Goal: Task Accomplishment & Management: Manage account settings

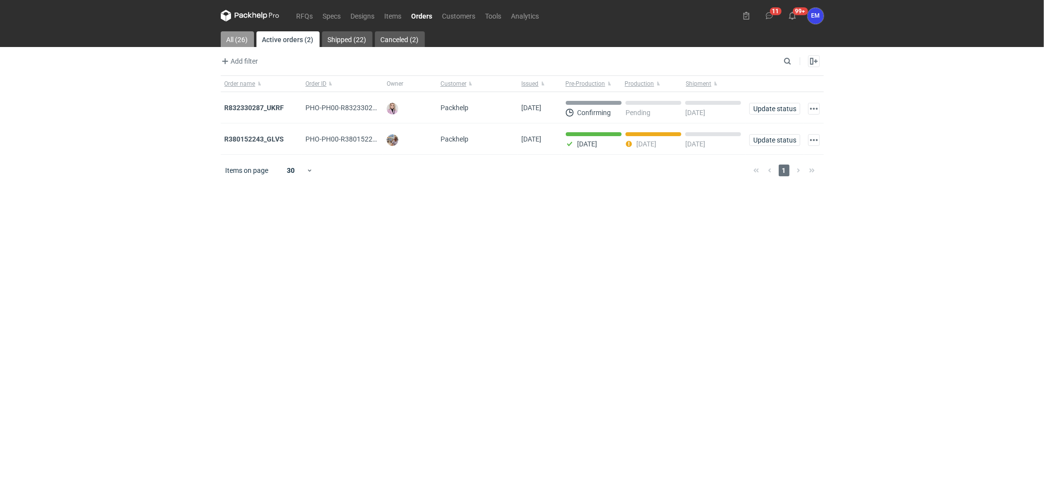
click at [229, 40] on link "All (26)" at bounding box center [237, 39] width 33 height 16
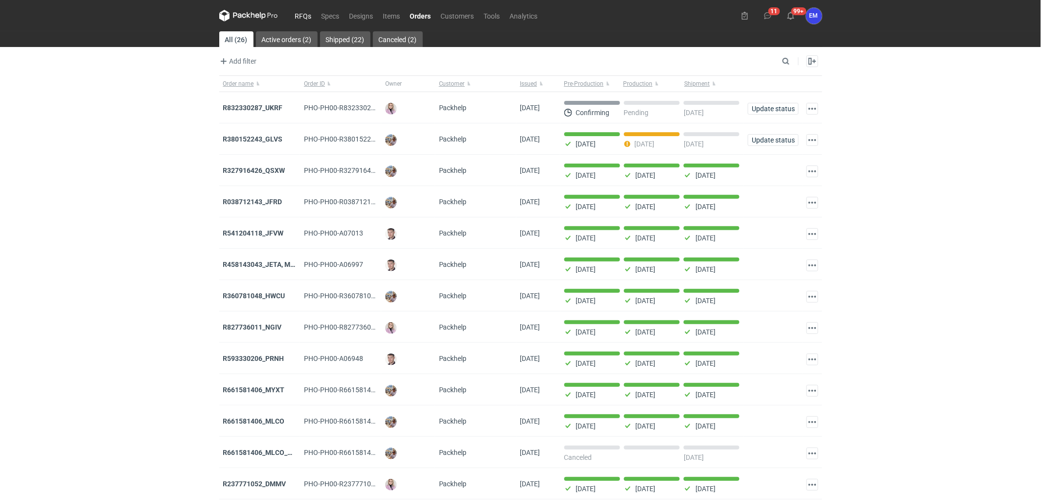
click at [304, 16] on link "RFQs" at bounding box center [303, 16] width 26 height 12
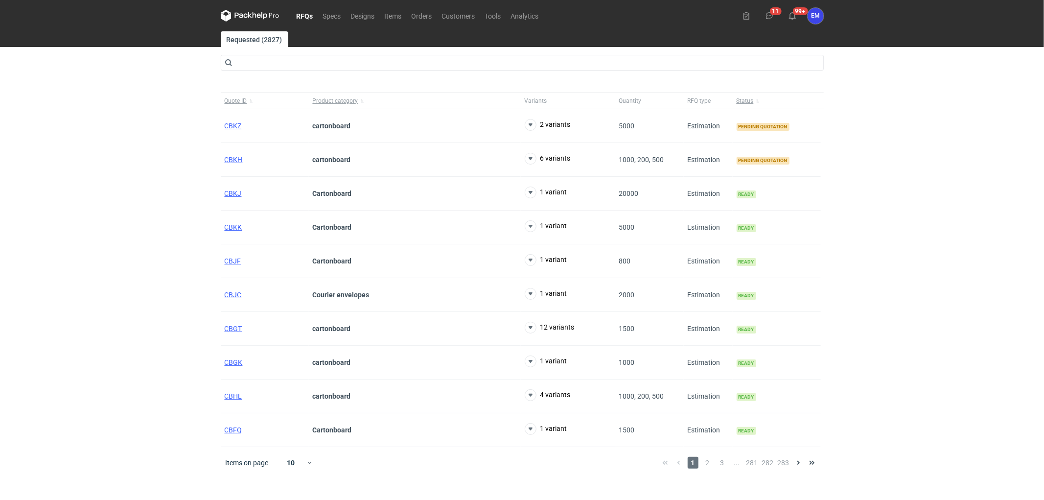
click at [139, 173] on div "RFQs Specs Designs Items Orders Customers Tools Analytics 11 99+ EM [PERSON_NAM…" at bounding box center [522, 250] width 1044 height 500
click at [707, 463] on span "2" at bounding box center [708, 463] width 11 height 12
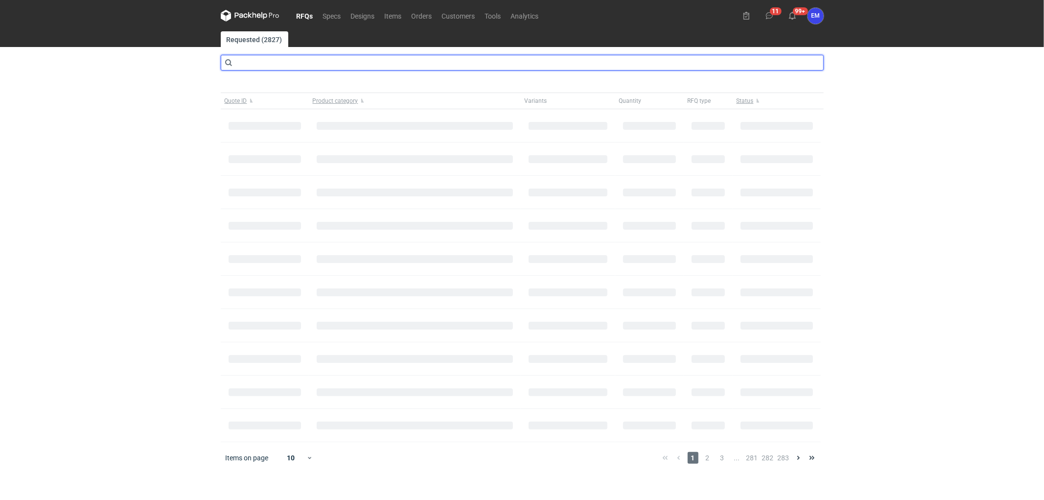
click at [248, 59] on input "text" at bounding box center [522, 63] width 603 height 16
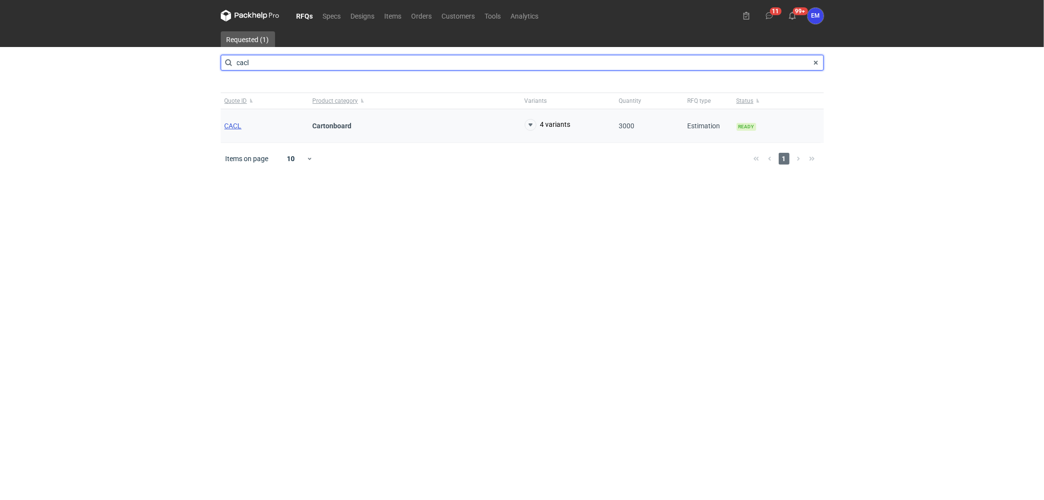
type input "cacl"
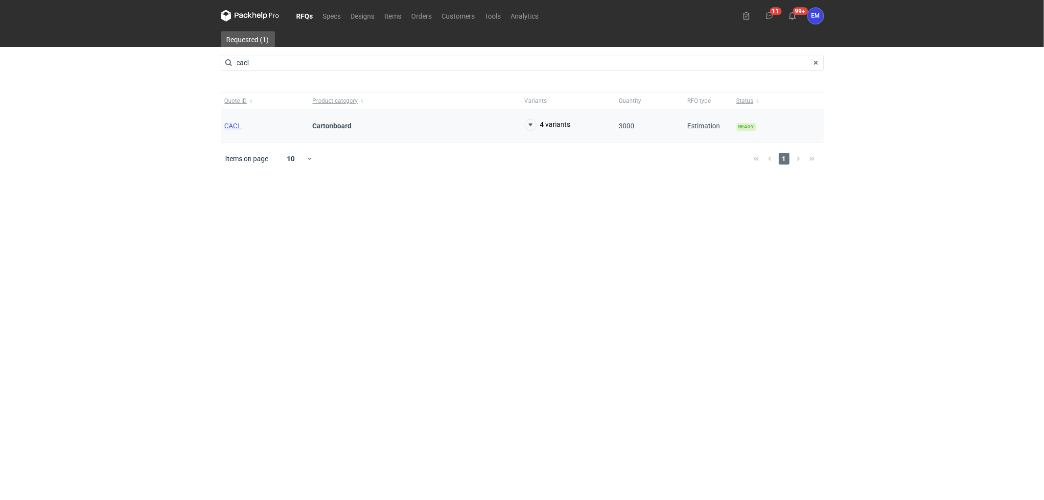
click at [236, 123] on span "CACL" at bounding box center [233, 126] width 17 height 8
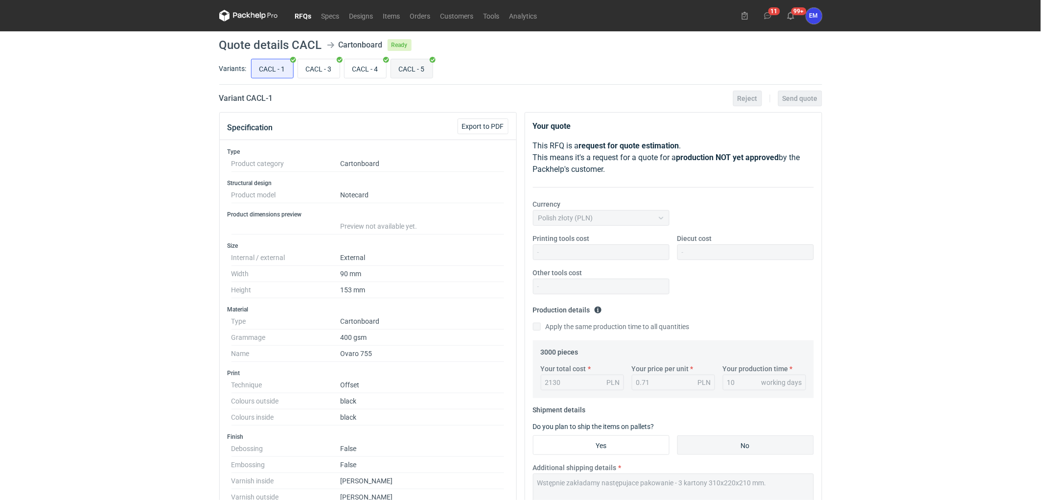
click at [423, 70] on input "CACL - 5" at bounding box center [412, 68] width 42 height 19
radio input "true"
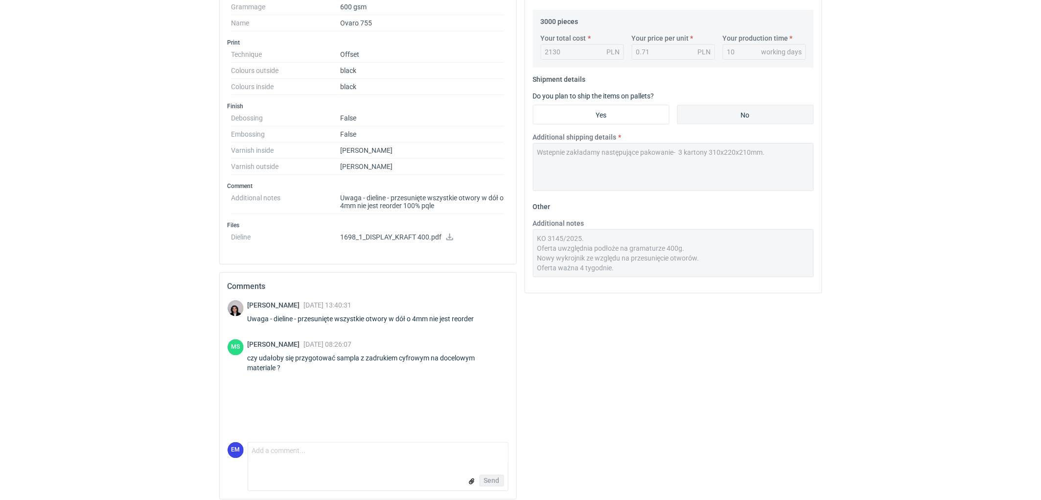
scroll to position [338, 0]
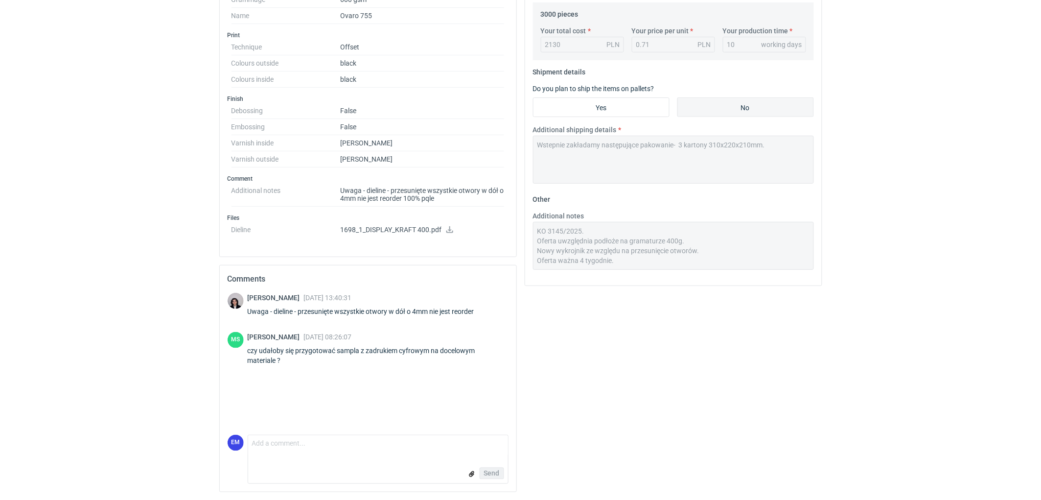
click at [311, 456] on form "Comment message Send" at bounding box center [378, 459] width 261 height 49
click at [316, 452] on textarea "Comment message" at bounding box center [378, 445] width 260 height 21
click at [335, 446] on textarea "Dzien dobry- tak. Koszt druu próbnego na docelowy papierze" at bounding box center [378, 445] width 260 height 21
drag, startPoint x: 341, startPoint y: 446, endPoint x: 363, endPoint y: 452, distance: 23.4
click at [341, 446] on textarea "Dzien dobry- tak. Koszt druku próbnego na docelowy papierze" at bounding box center [378, 445] width 260 height 21
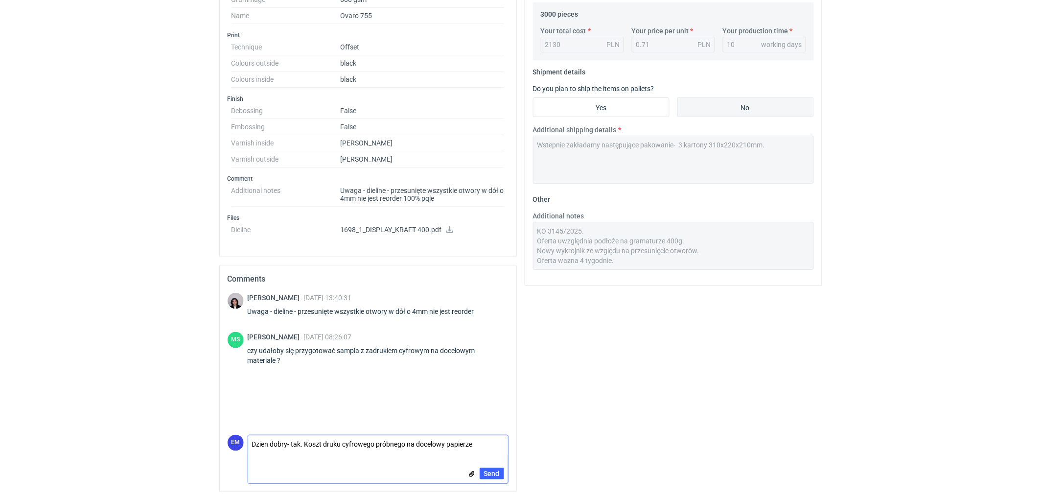
click at [492, 444] on textarea "Dzien dobry- tak. Koszt druku cyfrowego próbnego na docelowy papierze" at bounding box center [378, 445] width 260 height 21
drag, startPoint x: 447, startPoint y: 438, endPoint x: 417, endPoint y: 433, distance: 29.7
click at [417, 433] on textarea "Dzien dobry- tak. Koszt druku cyfrowego próbnego na docelowy papierze 4/0, B2 -…" at bounding box center [378, 441] width 260 height 27
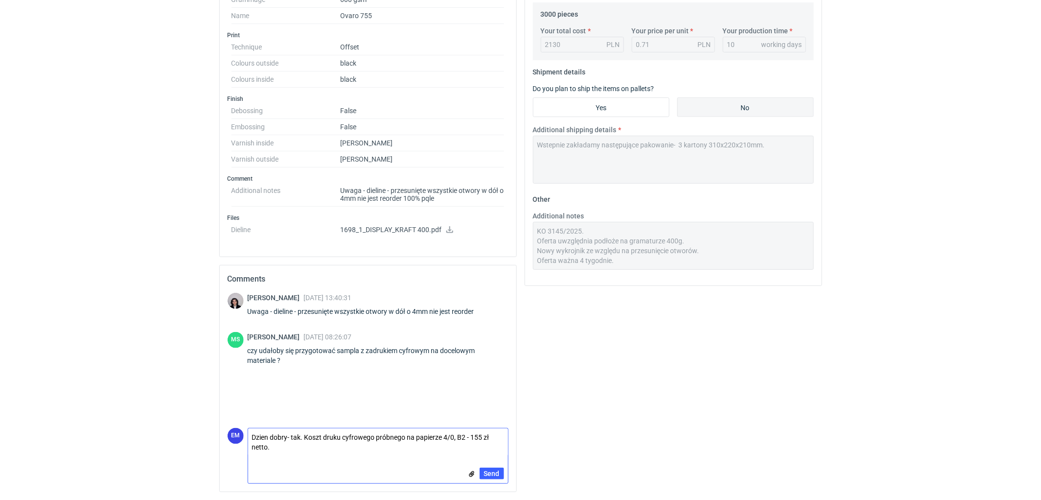
click at [446, 434] on textarea "Dzien dobry- tak. Koszt druku cyfrowego próbnego na papierze 4/0, B2 - 155 zł n…" at bounding box center [378, 441] width 260 height 27
click at [252, 446] on textarea "Dzien dobry- tak. Koszt druku cyfrowego próbnego na papierze docelowym , 4/0, B…" at bounding box center [378, 441] width 260 height 27
click at [336, 448] on textarea "Dzien dobry- tak. Koszt druku cyfrowego próbnego na papierze docelowym , 4/0, B…" at bounding box center [378, 441] width 260 height 27
click at [321, 447] on textarea "Dzien dobry- tak. Koszt druku cyfrowego próbnego na papierze docelowym , 4/0, B…" at bounding box center [378, 441] width 260 height 27
type textarea "Dzien dobry- tak. Koszt druku cyfrowego próbnego na papierze docelowym , 4/0, B…"
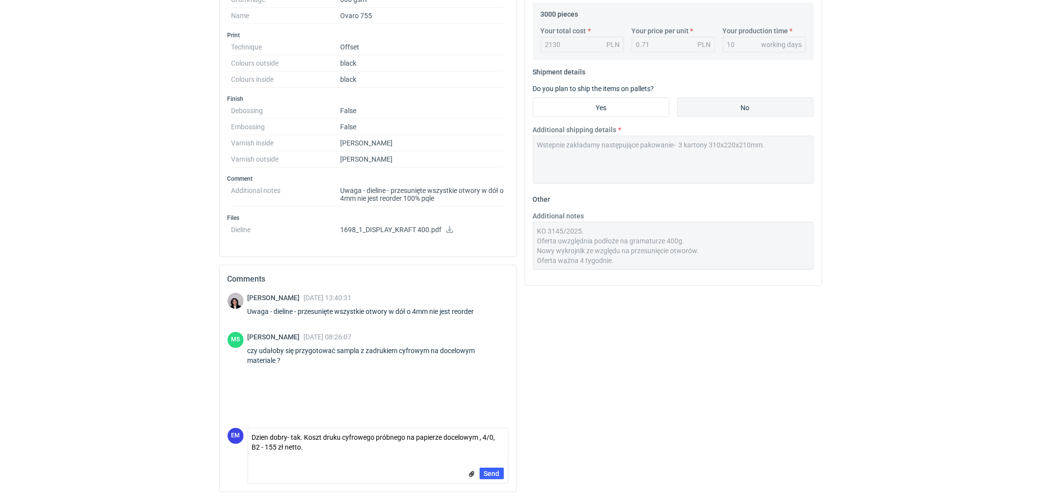
click at [495, 471] on span "Send" at bounding box center [492, 473] width 16 height 7
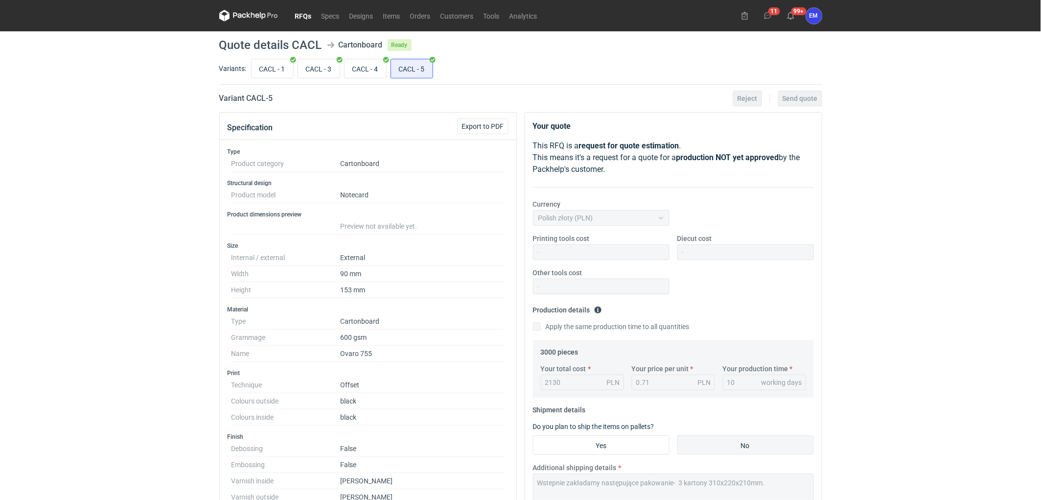
click at [306, 10] on link "RFQs" at bounding box center [303, 16] width 26 height 12
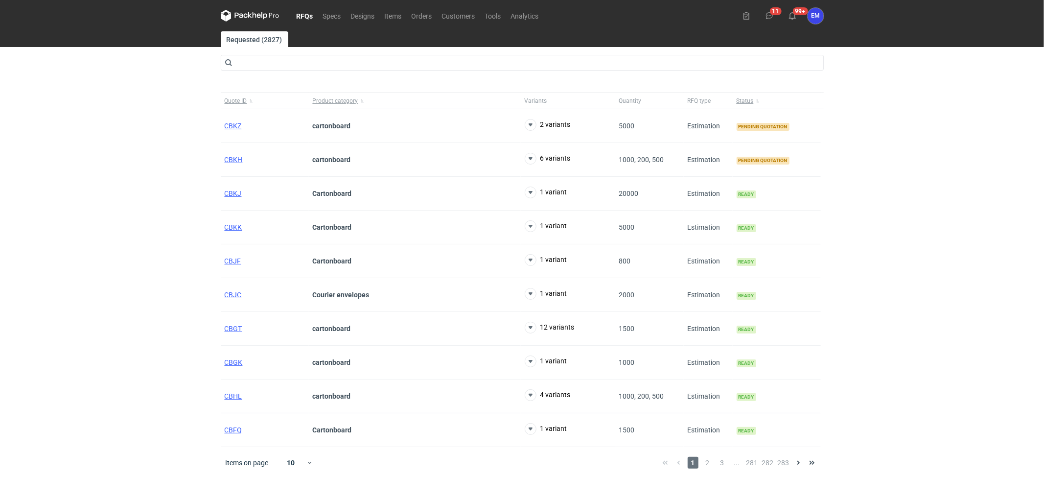
click at [143, 116] on div "RFQs Specs Designs Items Orders Customers Tools Analytics 11 99+ EM [PERSON_NAM…" at bounding box center [522, 250] width 1044 height 500
drag, startPoint x: 171, startPoint y: 148, endPoint x: 139, endPoint y: 155, distance: 33.6
click at [171, 148] on div "RFQs Specs Designs Items Orders Customers Tools Analytics 11 99+ EM [PERSON_NAM…" at bounding box center [522, 250] width 1044 height 500
drag, startPoint x: 172, startPoint y: 225, endPoint x: 150, endPoint y: 249, distance: 31.9
click at [168, 226] on div "RFQs Specs Designs Items Orders Customers Tools Analytics 11 99+ EM [PERSON_NAM…" at bounding box center [522, 250] width 1044 height 500
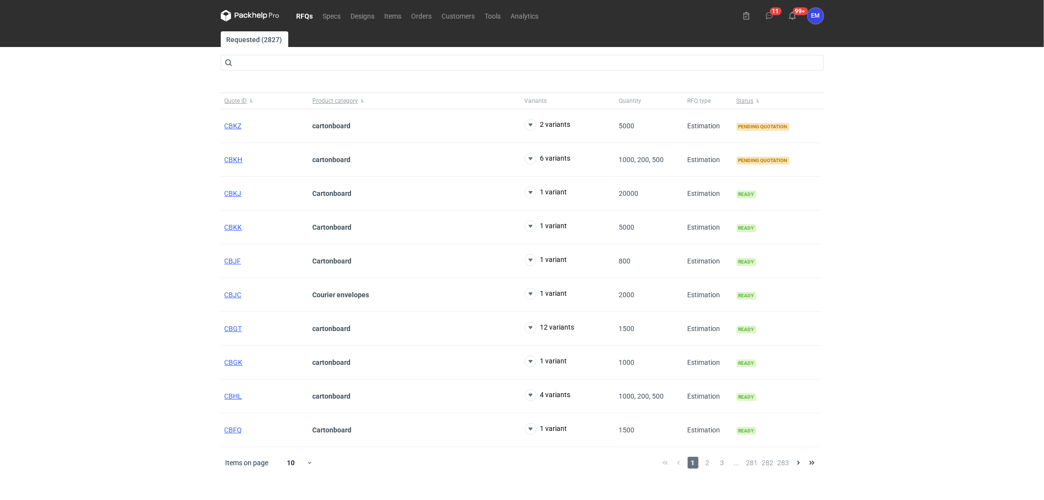
click at [137, 236] on div "RFQs Specs Designs Items Orders Customers Tools Analytics 11 99+ EM [PERSON_NAM…" at bounding box center [522, 250] width 1044 height 500
click at [165, 283] on div "RFQs Specs Designs Items Orders Customers Tools Analytics 11 99+ EM [PERSON_NAM…" at bounding box center [522, 250] width 1044 height 500
click at [230, 158] on span "CBKH" at bounding box center [234, 160] width 18 height 8
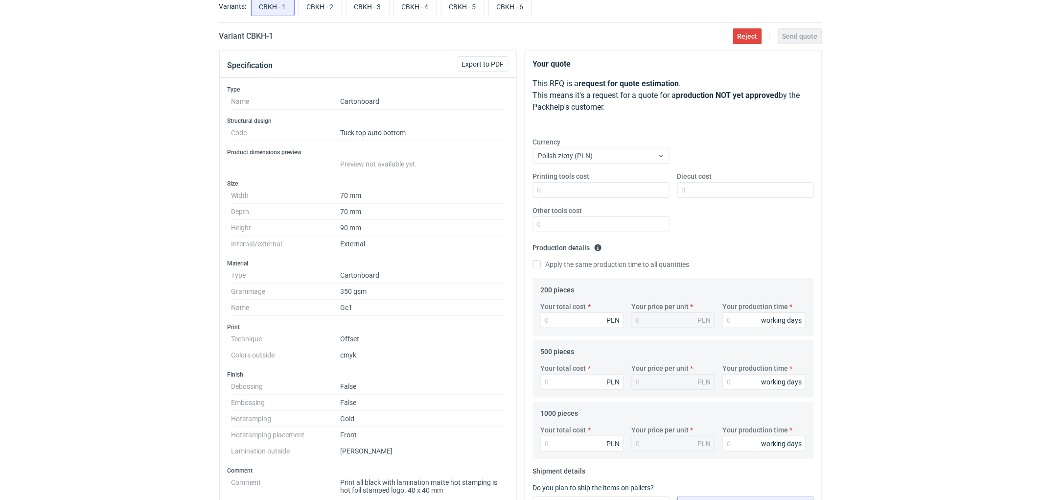
scroll to position [43, 0]
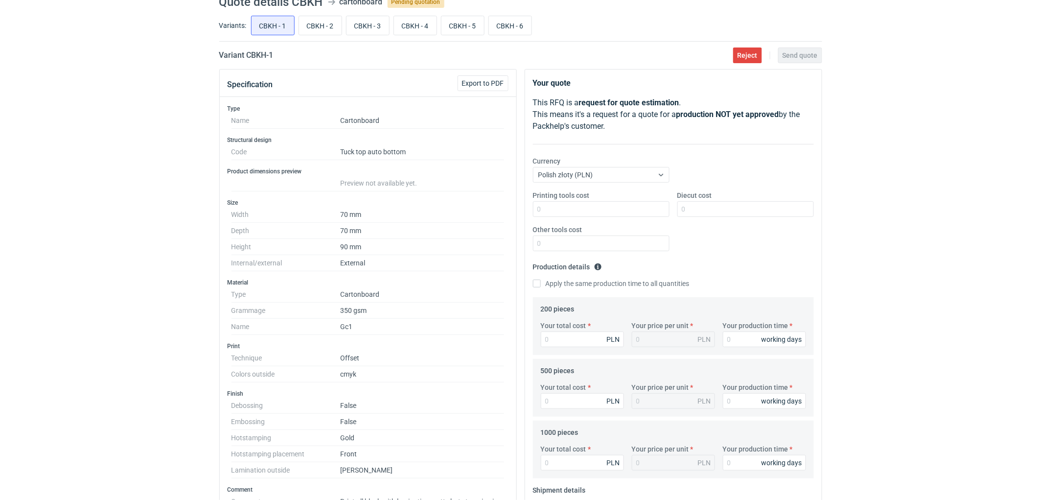
click at [155, 129] on div "RFQs Specs Designs Items Orders Customers Tools Analytics 11 99+ EM [PERSON_NAM…" at bounding box center [520, 207] width 1041 height 500
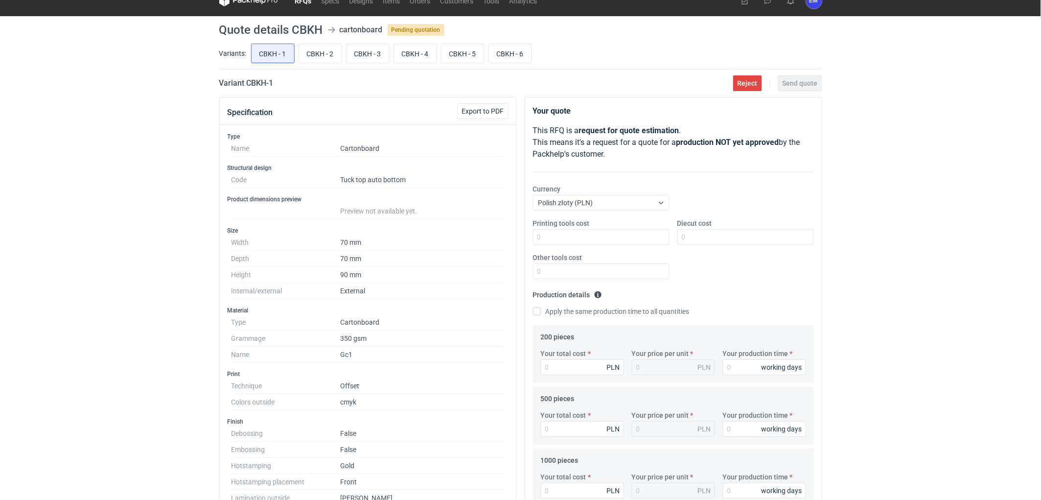
scroll to position [0, 0]
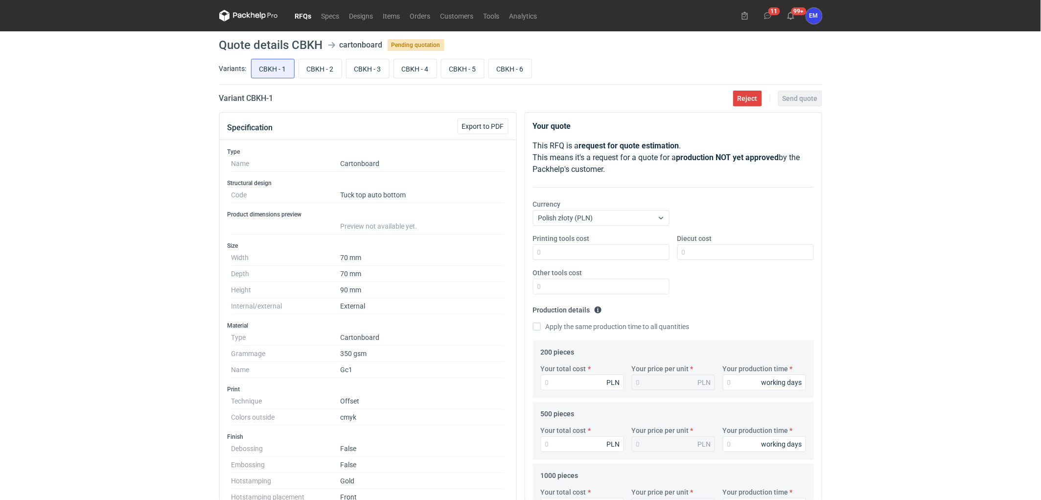
click at [137, 302] on div "RFQs Specs Designs Items Orders Customers Tools Analytics 11 99+ EM [PERSON_NAM…" at bounding box center [520, 250] width 1041 height 500
click at [422, 12] on link "Orders" at bounding box center [420, 16] width 30 height 12
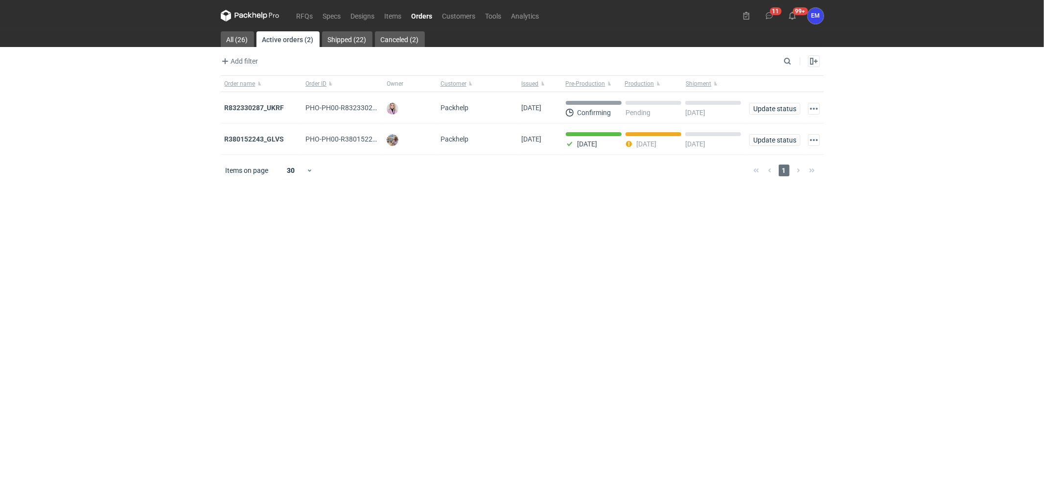
drag, startPoint x: 707, startPoint y: 339, endPoint x: 710, endPoint y: 347, distance: 8.4
click at [707, 339] on main "All (26) Active orders (2) Shipped (22) Canceled (2) Add filter Owner first nam…" at bounding box center [522, 265] width 611 height 469
click at [254, 110] on strong "R832330287_UKRF" at bounding box center [255, 108] width 60 height 8
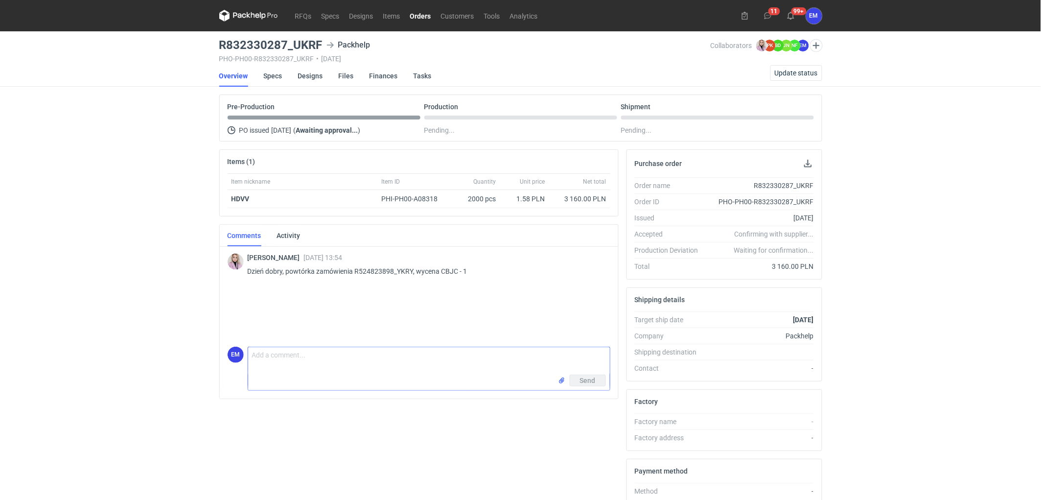
click at [289, 360] on textarea "Comment message" at bounding box center [429, 360] width 362 height 27
click at [479, 357] on textarea "Dzień dobry P[ani [PERSON_NAME], Bardzo dziekujemy za zlecenie :) ze względu na…" at bounding box center [429, 360] width 362 height 27
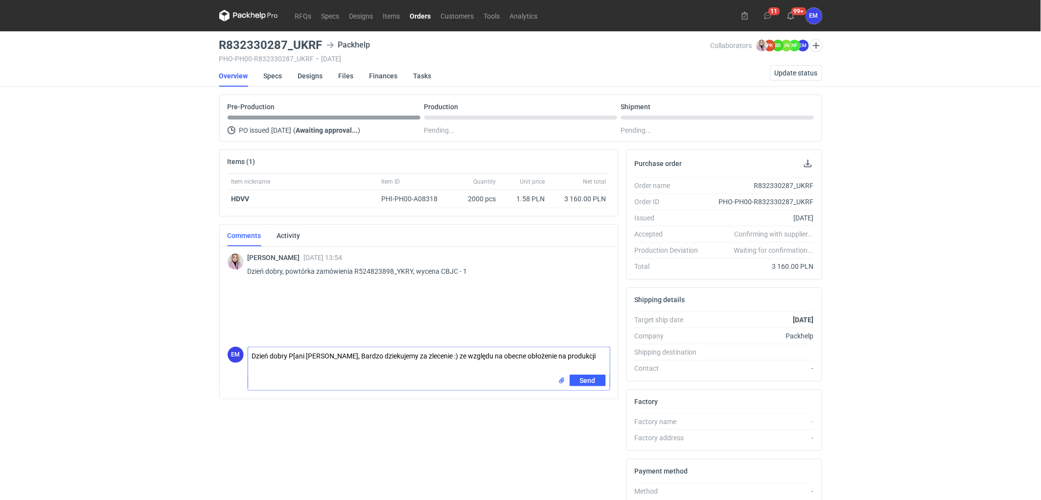
click at [583, 351] on textarea "Dzień dobry P[ani [PERSON_NAME], Bardzo dziekujemy za zlecenie :) ze względu na…" at bounding box center [429, 360] width 362 height 27
click at [297, 353] on textarea "Dzień dobry P[ani [PERSON_NAME], Bardzo dziekujemy za zlecenie :) ze względu na…" at bounding box center [429, 360] width 362 height 27
click at [330, 357] on textarea "Dzień dobry Pani Klaudio, Bardzo dziekujemy za zlecenie :) ze względu na obecne…" at bounding box center [429, 360] width 362 height 27
click at [601, 356] on textarea "Dzień dobry Pani Klaudio. Bardzo dziekujemy za zlecenie :) ze względu na obecne…" at bounding box center [429, 360] width 362 height 27
drag, startPoint x: 452, startPoint y: 368, endPoint x: 361, endPoint y: 364, distance: 90.7
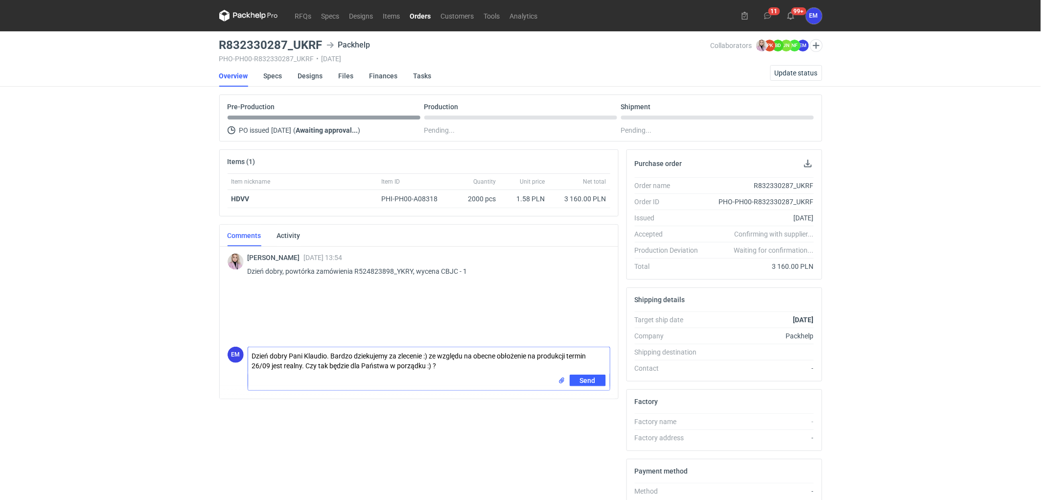
click at [447, 368] on textarea "Dzień dobry Pani Klaudio. Bardzo dziekujemy za zlecenie :) ze względu na obecne…" at bounding box center [429, 360] width 362 height 27
click at [327, 365] on textarea "Dzień dobry Pani Klaudio. Bardzo dziekujemy za zlecenie :) ze względu na obecne…" at bounding box center [429, 360] width 362 height 27
drag, startPoint x: 306, startPoint y: 367, endPoint x: 463, endPoint y: 367, distance: 156.7
click at [463, 367] on textarea "Dzień dobry Pani Klaudio. Bardzo dziekujemy za zlecenie :) ze względu na obecne…" at bounding box center [429, 360] width 362 height 27
drag, startPoint x: 387, startPoint y: 389, endPoint x: 388, endPoint y: 384, distance: 5.0
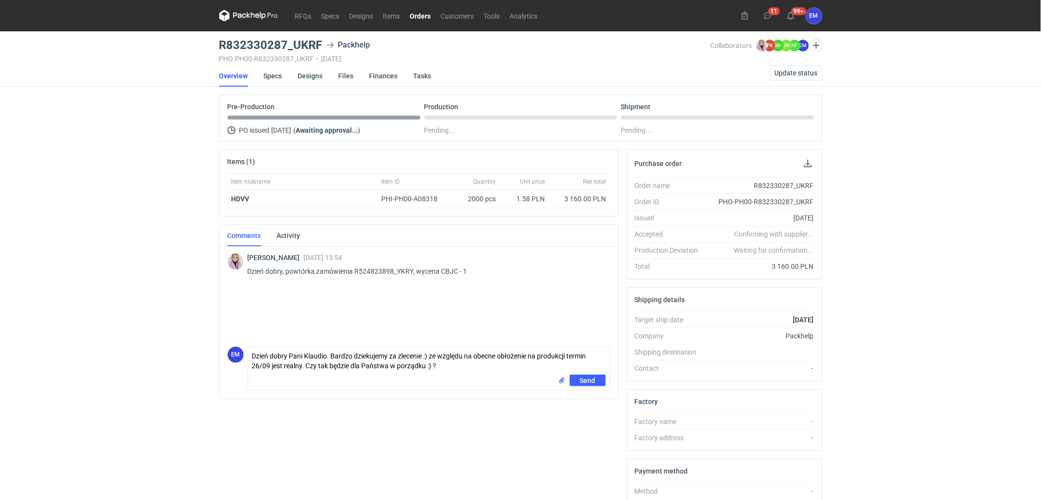
click at [388, 384] on div "Send" at bounding box center [429, 383] width 362 height 16
drag, startPoint x: 306, startPoint y: 366, endPoint x: 459, endPoint y: 368, distance: 152.3
click at [459, 368] on textarea "Dzień dobry Pani Klaudio. Bardzo dziekujemy za zlecenie :) ze względu na obecne…" at bounding box center [429, 360] width 362 height 27
paste textarea "a propozycja będzie dla Państwa odpowiednia? 🙂"
type textarea "Dzień dobry Pani Klaudio. Bardzo dziekujemy za zlecenie :) ze względu na obecne…"
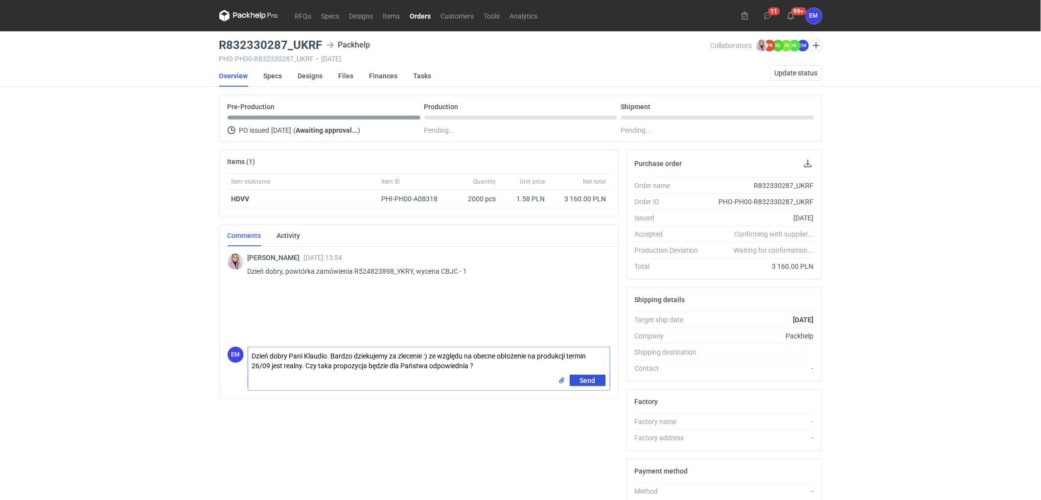
click at [589, 379] on span "Send" at bounding box center [588, 380] width 16 height 7
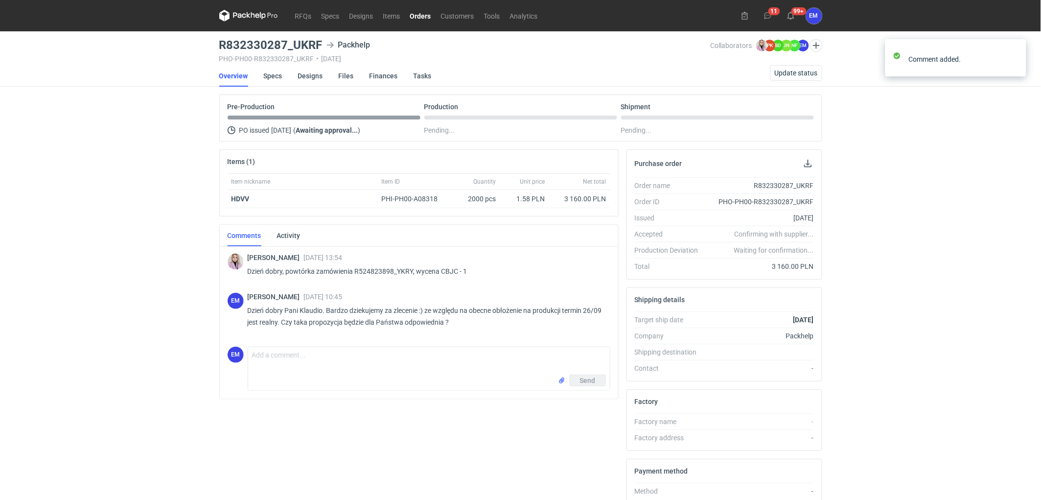
drag, startPoint x: 148, startPoint y: 153, endPoint x: 199, endPoint y: 11, distance: 150.7
click at [164, 111] on div "RFQs Specs Designs Items Orders Customers Tools Analytics 11 99+ EM [PERSON_NAM…" at bounding box center [520, 250] width 1041 height 500
drag, startPoint x: 95, startPoint y: 187, endPoint x: 195, endPoint y: 96, distance: 134.5
click at [119, 171] on div "RFQs Specs Designs Items Orders Customers Tools Analytics 11 99+ EM [PERSON_NAM…" at bounding box center [520, 250] width 1041 height 500
click at [61, 323] on div "RFQs Specs Designs Items Orders Customers Tools Analytics 11 99+ EM [PERSON_NAM…" at bounding box center [520, 250] width 1041 height 500
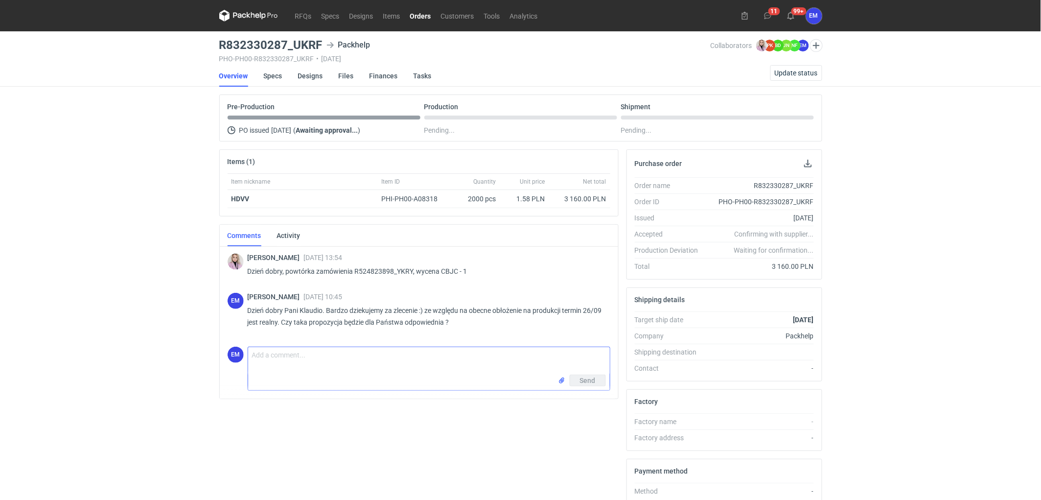
click at [564, 379] on input "file" at bounding box center [562, 381] width 8 height 10
click at [307, 354] on textarea "Comment message" at bounding box center [429, 360] width 362 height 27
click at [447, 360] on textarea "Pani Klaudio, bardzo proszę o akceptacje pliku do druku." at bounding box center [429, 360] width 362 height 27
click at [451, 356] on textarea "Pani Klaudio, bardzo proszę o akceptacje pliku do druku." at bounding box center [429, 360] width 362 height 27
type textarea "Pani Klaudio, bardzo proszę o akceptacje pliku do druku."
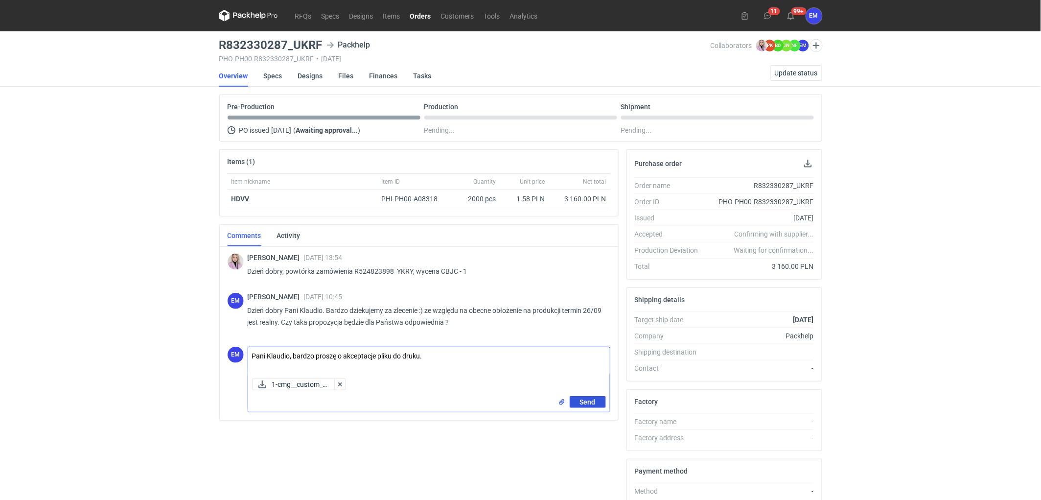
click at [598, 401] on button "Send" at bounding box center [588, 402] width 36 height 12
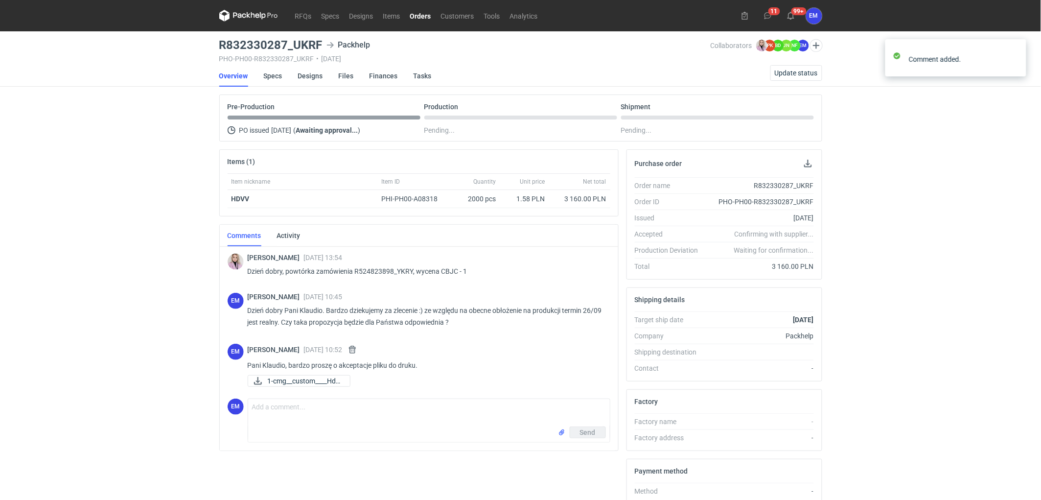
click at [148, 338] on div "RFQs Specs Designs Items Orders Customers Tools Analytics 11 99+ EM [PERSON_NAM…" at bounding box center [520, 250] width 1041 height 500
click at [414, 11] on link "Orders" at bounding box center [420, 16] width 31 height 12
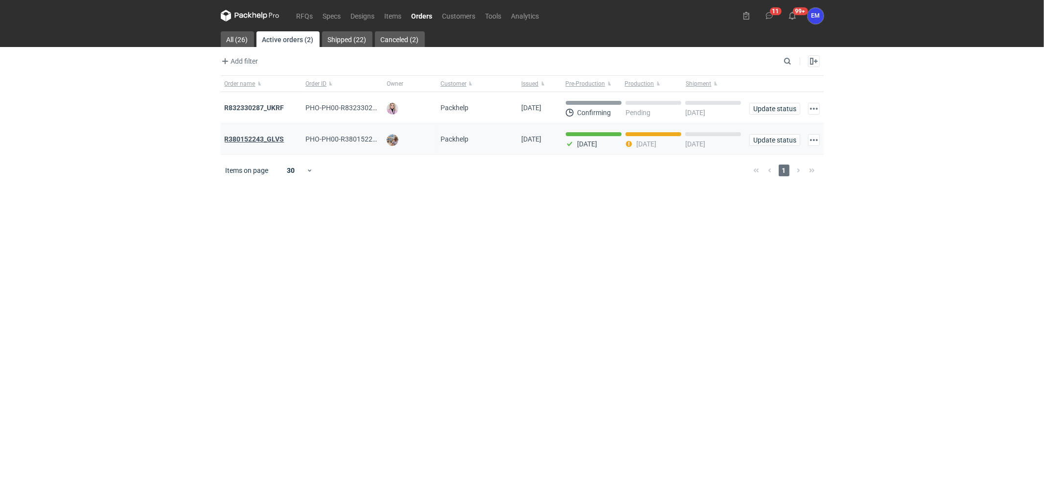
click at [268, 143] on strong "R380152243_GLVS" at bounding box center [255, 139] width 60 height 8
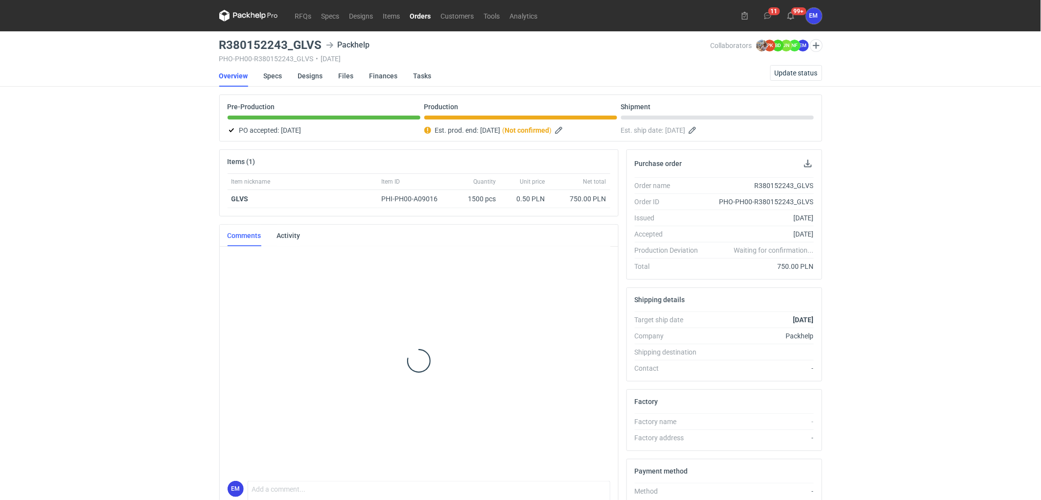
scroll to position [81, 0]
click at [121, 175] on div "RFQs Specs Designs Items Orders Customers Tools Analytics 11 99+ EM [PERSON_NAM…" at bounding box center [520, 250] width 1041 height 500
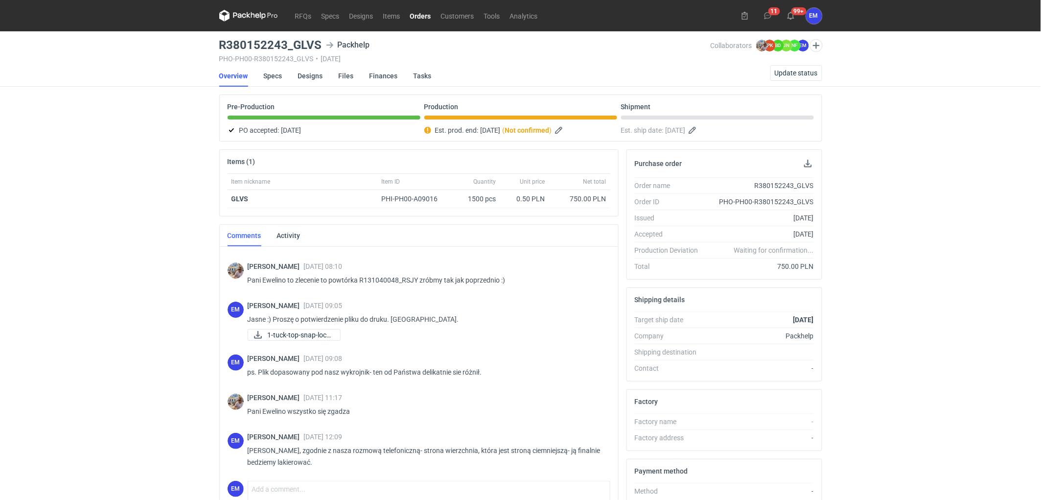
click at [129, 289] on div "RFQs Specs Designs Items Orders Customers Tools Analytics 11 99+ EM [PERSON_NAM…" at bounding box center [520, 250] width 1041 height 500
drag, startPoint x: 157, startPoint y: 219, endPoint x: 570, endPoint y: 135, distance: 422.2
click at [167, 217] on div "RFQs Specs Designs Items Orders Customers Tools Analytics 11 99+ EM [PERSON_NAM…" at bounding box center [520, 250] width 1041 height 500
click at [796, 77] on button "Update status" at bounding box center [797, 73] width 52 height 16
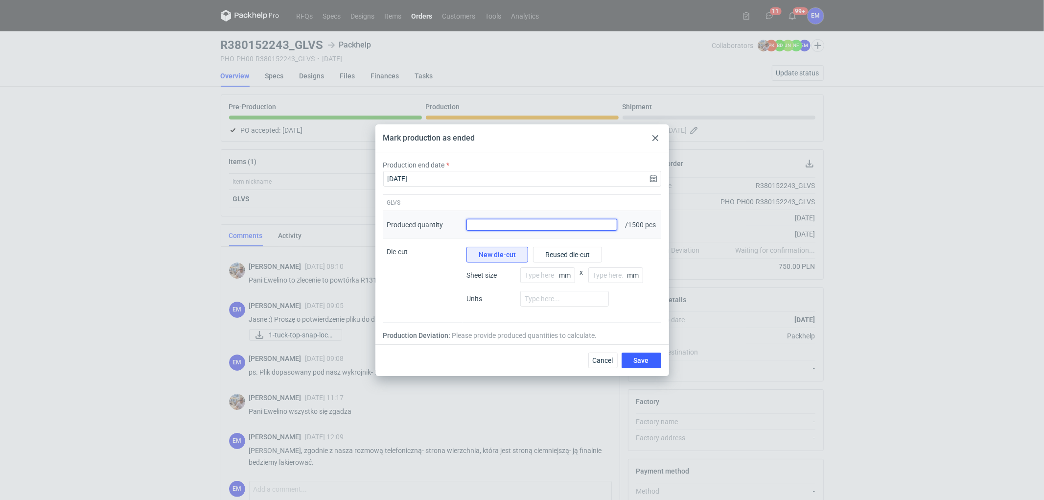
click at [498, 223] on input "Produced quantity" at bounding box center [542, 225] width 151 height 12
type input "1575"
click at [539, 338] on div "Production Deviation: 5% It's your average absolute % deviation of shipped vs o…" at bounding box center [522, 335] width 278 height 10
click at [648, 361] on span "Save" at bounding box center [641, 360] width 15 height 7
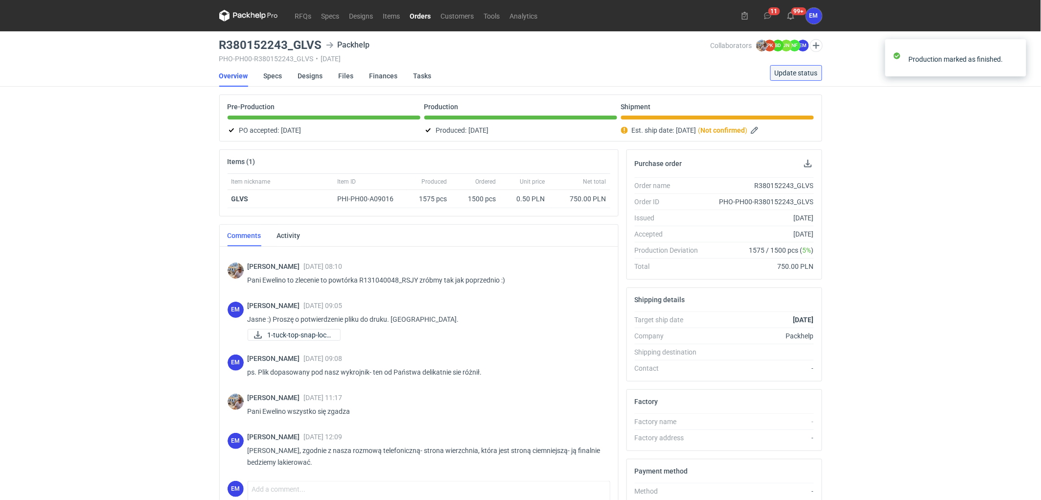
click at [789, 72] on span "Update status" at bounding box center [796, 73] width 43 height 7
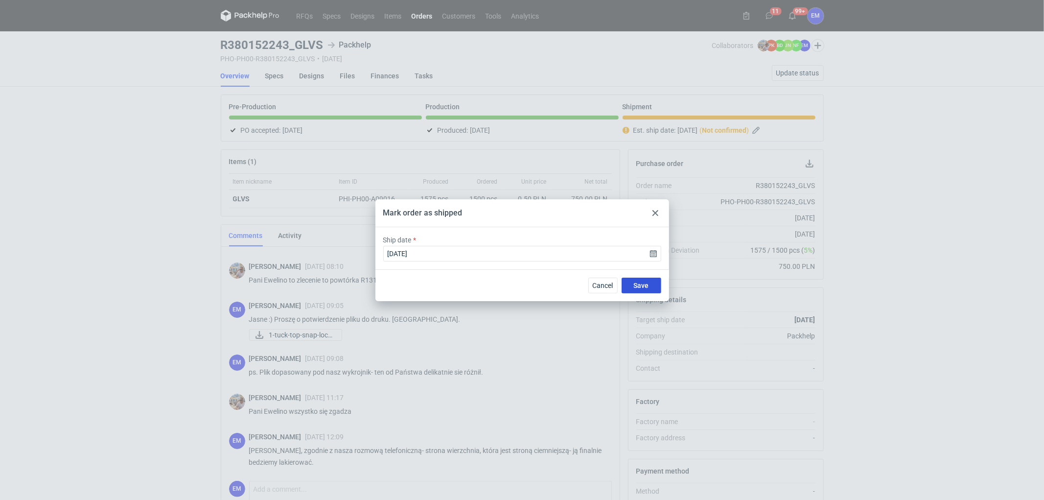
click at [648, 283] on span "Save" at bounding box center [641, 285] width 15 height 7
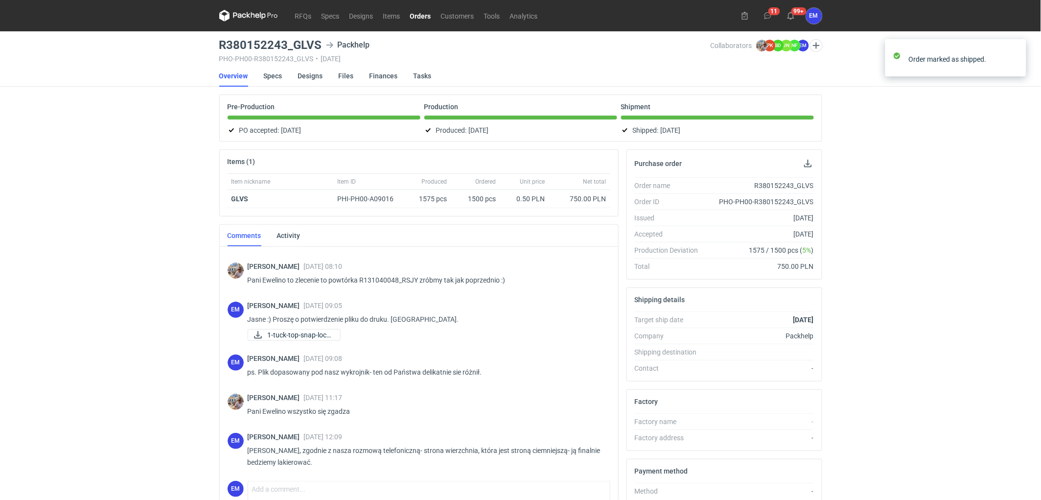
click at [423, 15] on link "Orders" at bounding box center [420, 16] width 31 height 12
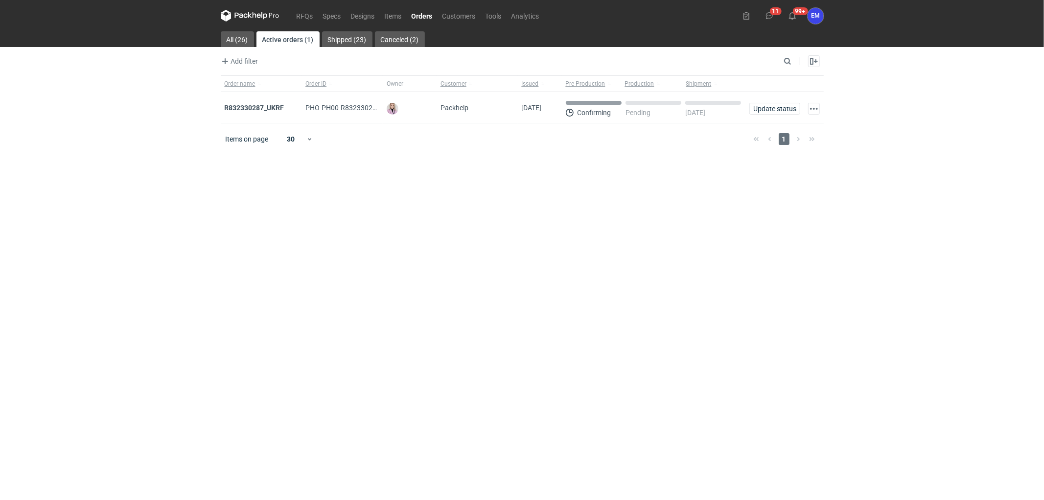
click at [150, 136] on div "RFQs Specs Designs Items Orders Customers Tools Analytics 11 99+ EM [PERSON_NAM…" at bounding box center [522, 250] width 1044 height 500
click at [206, 81] on div "RFQs Specs Designs Items Orders Customers Tools Analytics 11 99+ EM [PERSON_NAM…" at bounding box center [522, 250] width 1044 height 500
click at [269, 107] on strong "R832330287_UKRF" at bounding box center [255, 108] width 60 height 8
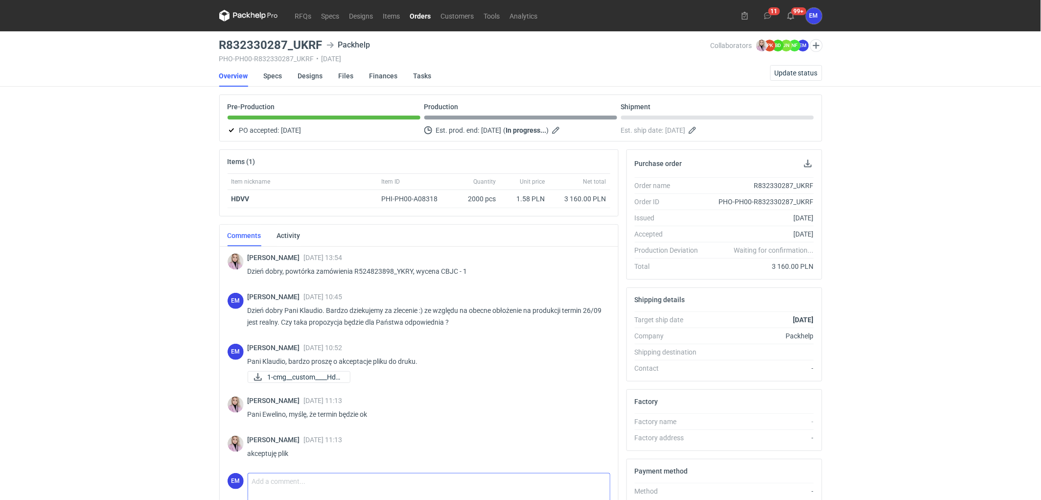
click at [320, 480] on textarea "Comment message" at bounding box center [429, 486] width 362 height 27
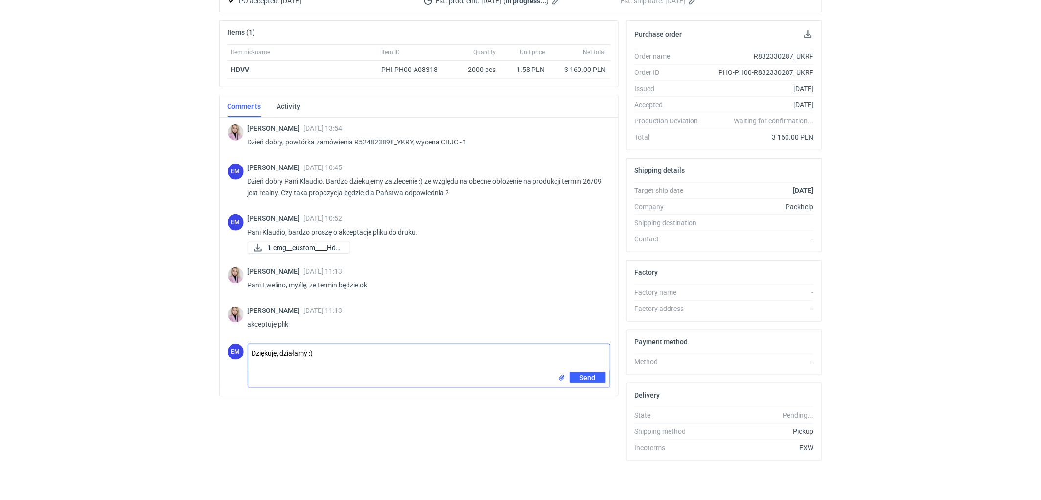
scroll to position [130, 0]
type textarea "Dziękuję, działamy :)"
click at [592, 372] on button "Send" at bounding box center [588, 378] width 36 height 12
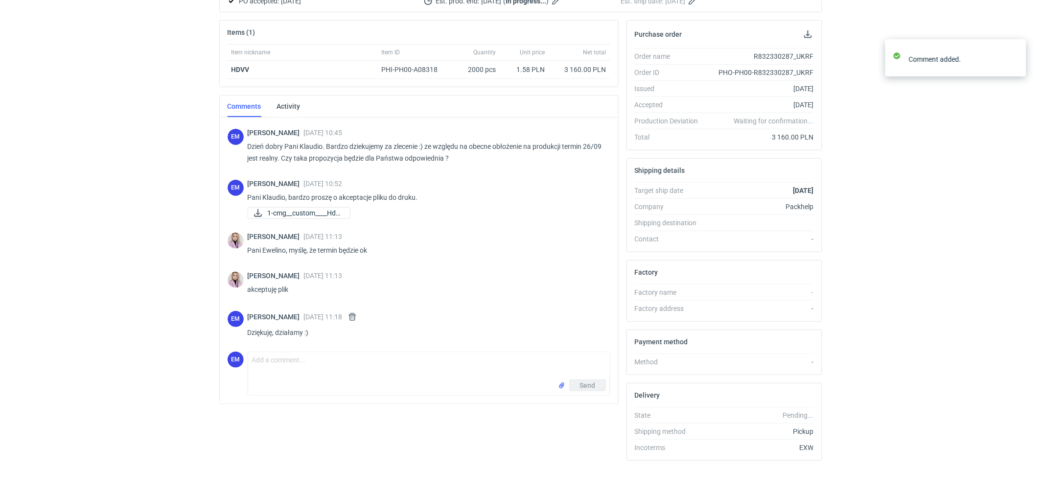
click at [50, 268] on div "RFQs Specs Designs Items Orders Customers Tools Analytics 11 99+ EM [PERSON_NAM…" at bounding box center [520, 121] width 1041 height 500
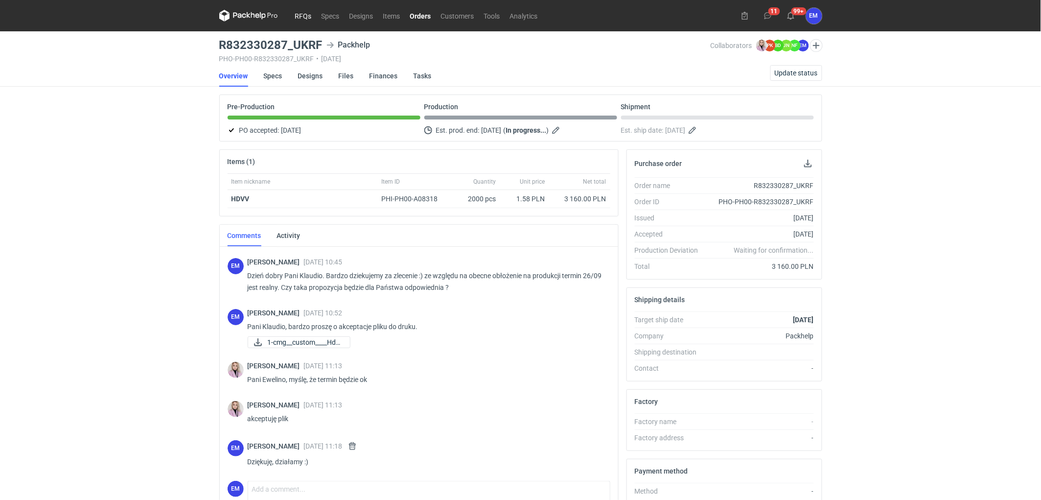
click at [304, 12] on link "RFQs" at bounding box center [303, 16] width 26 height 12
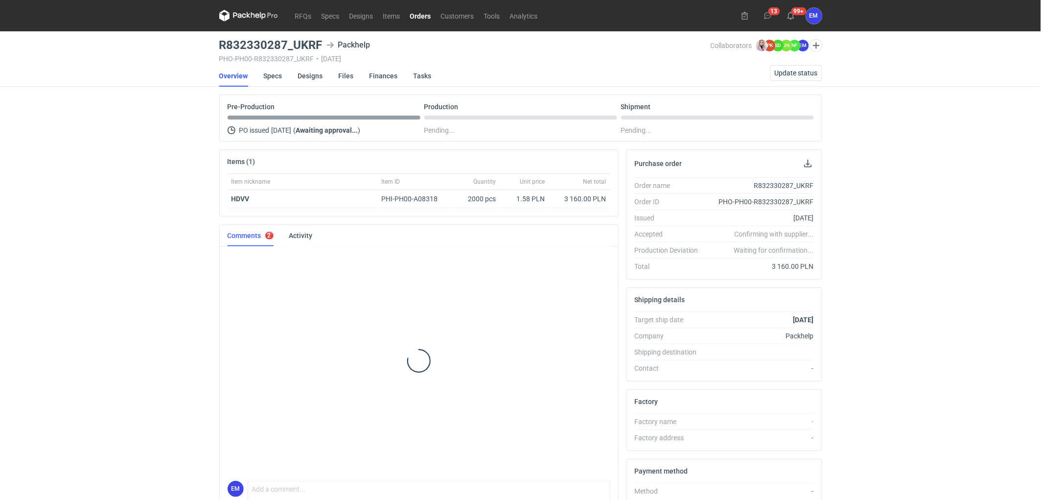
scroll to position [2, 0]
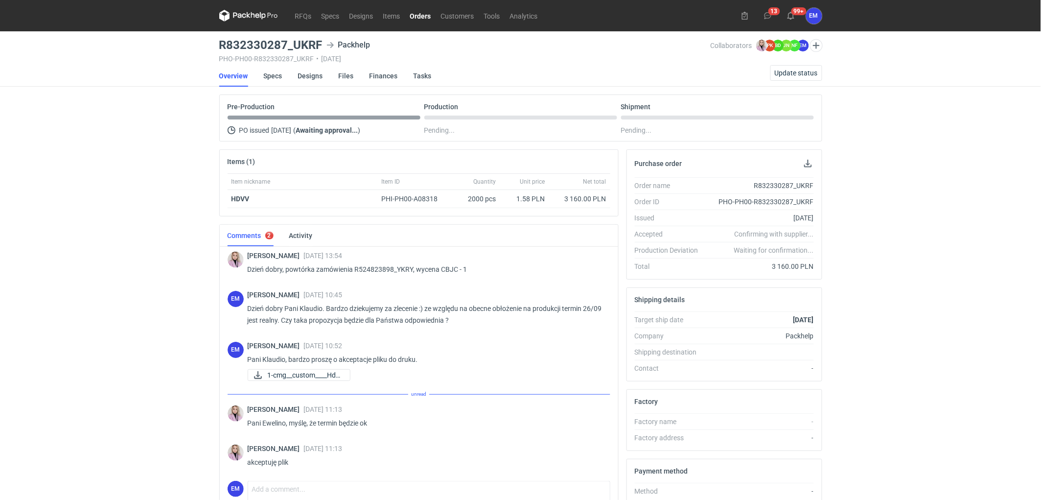
click at [148, 234] on div "RFQs Specs Designs Items Orders Customers Tools Analytics 13 99+ EM Ewelina Mac…" at bounding box center [520, 250] width 1041 height 500
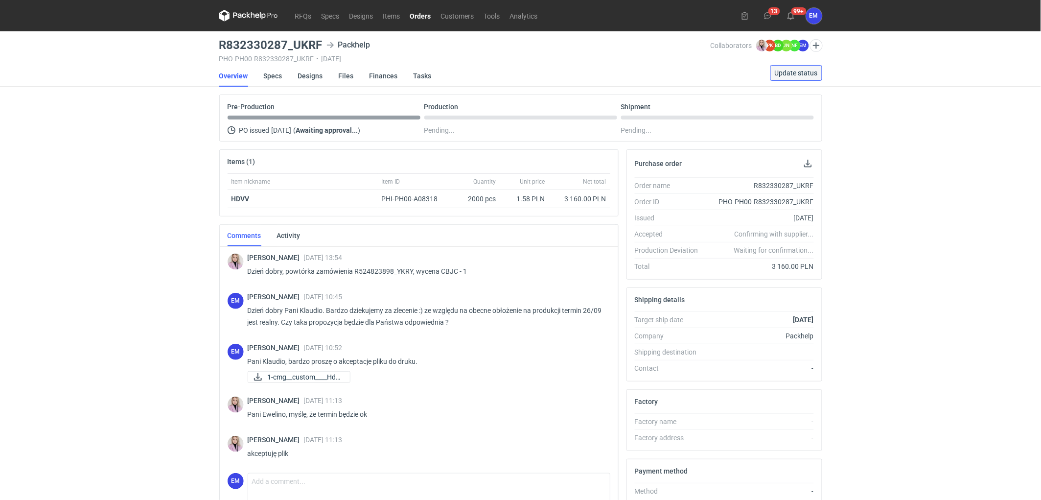
click at [808, 71] on span "Update status" at bounding box center [796, 73] width 43 height 7
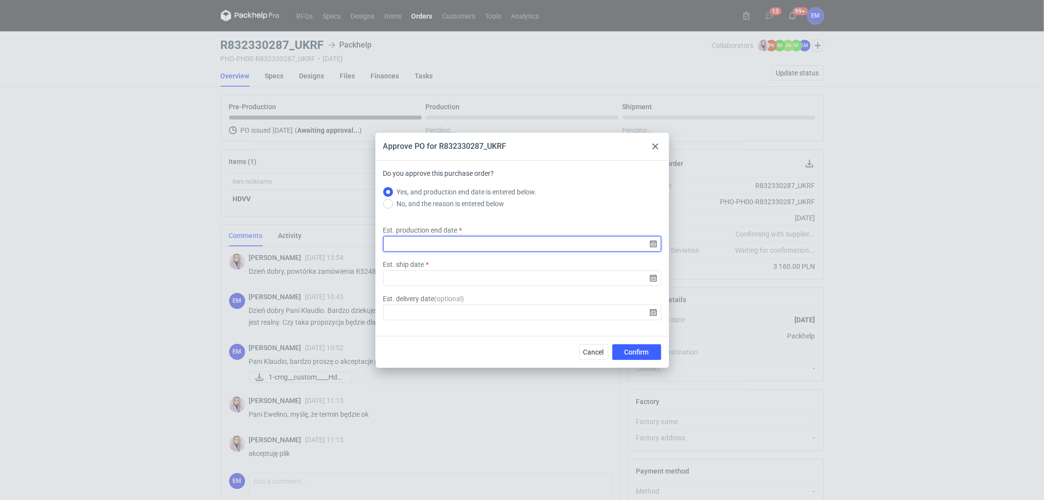
click at [655, 244] on input "Est. production end date" at bounding box center [522, 244] width 278 height 16
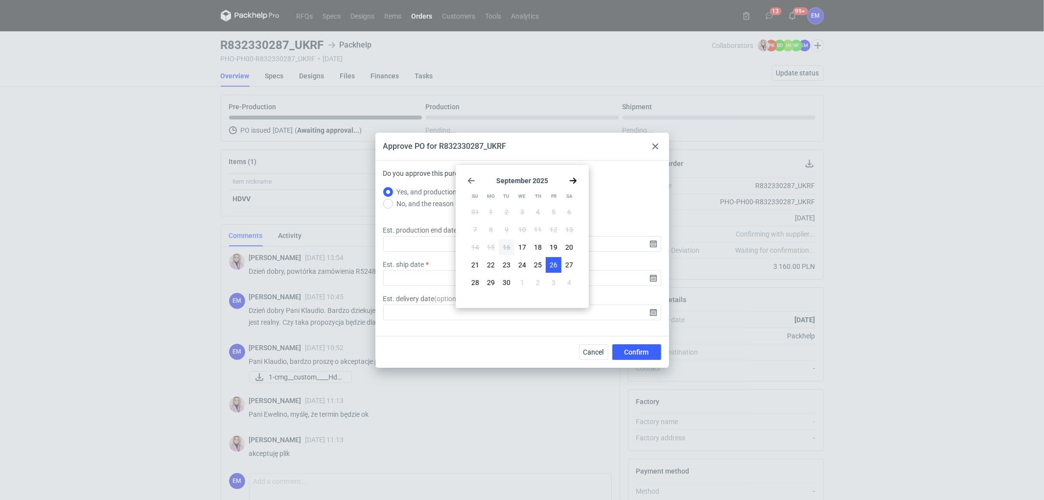
click at [550, 266] on span "26" at bounding box center [554, 265] width 8 height 10
type input "2025-09-26"
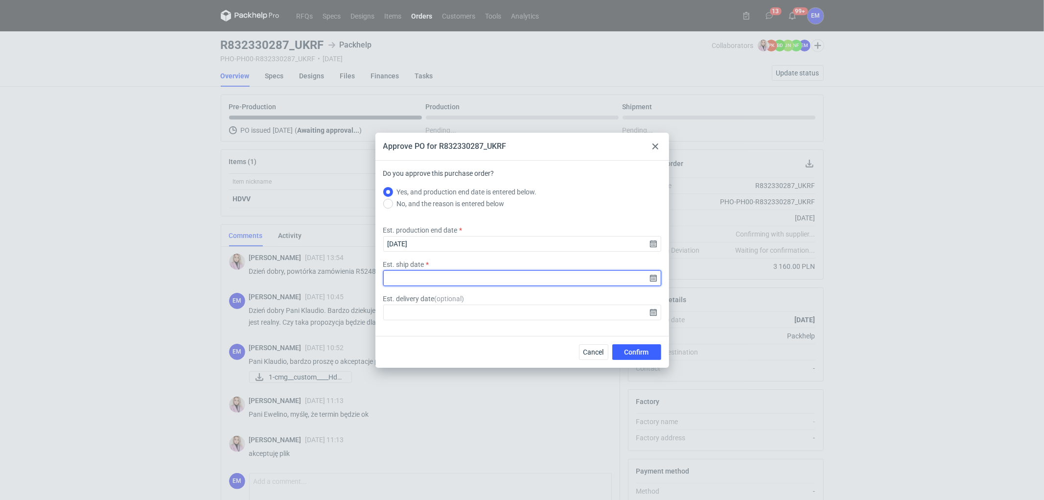
click at [654, 278] on input "Est. ship date" at bounding box center [522, 278] width 278 height 16
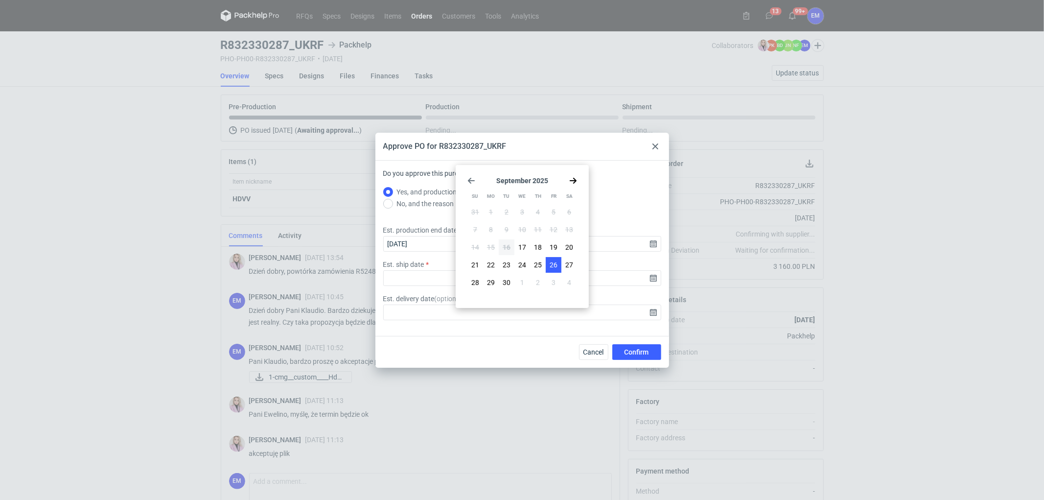
click at [556, 267] on span "26" at bounding box center [554, 265] width 8 height 10
type input "2025-09-26"
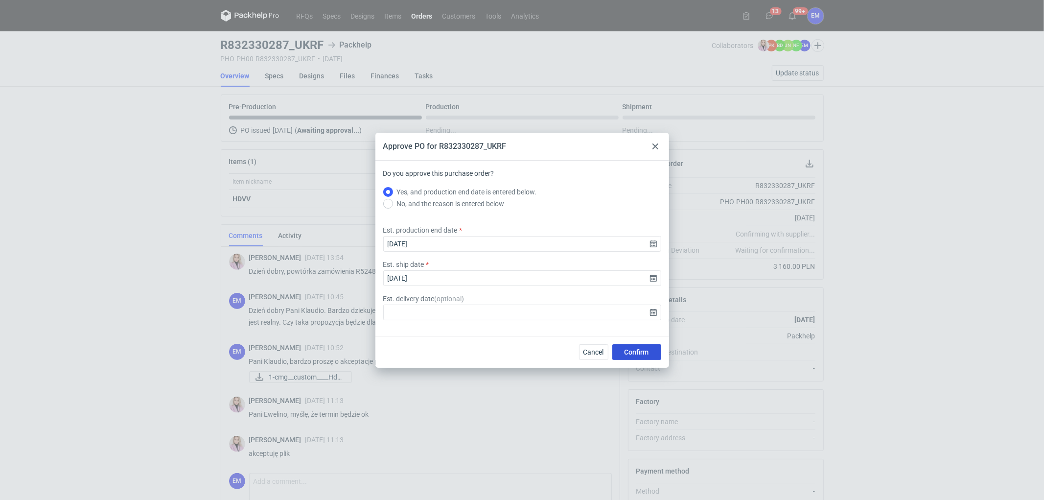
click at [640, 353] on span "Confirm" at bounding box center [637, 352] width 24 height 7
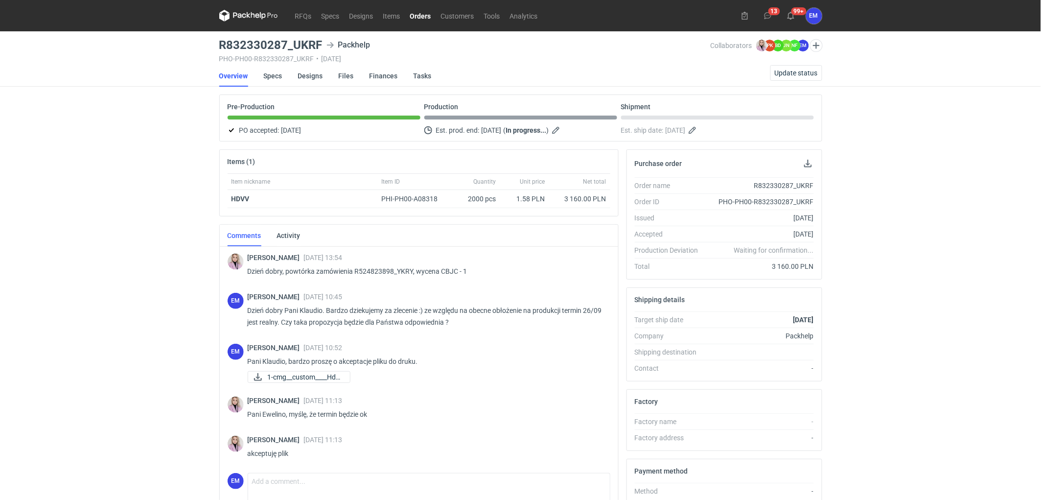
click at [95, 190] on div "RFQs Specs Designs Items Orders Customers Tools Analytics 13 99+ EM Ewelina Mac…" at bounding box center [520, 250] width 1041 height 500
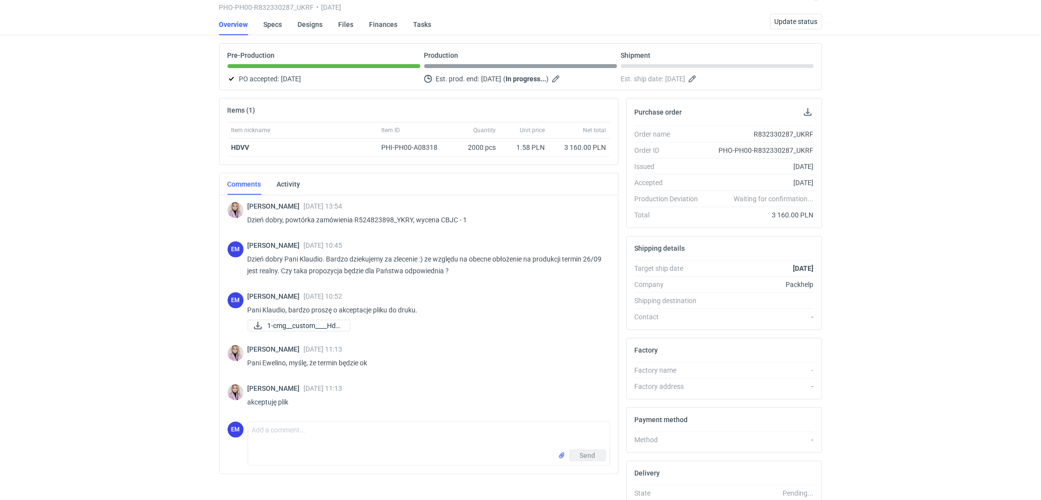
scroll to position [54, 0]
